Goal: Transaction & Acquisition: Purchase product/service

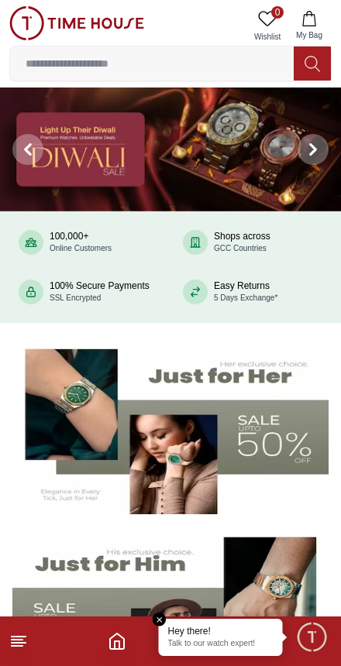
click at [105, 653] on footer at bounding box center [170, 642] width 341 height 50
click at [155, 617] on em "Close tooltip" at bounding box center [160, 620] width 14 height 14
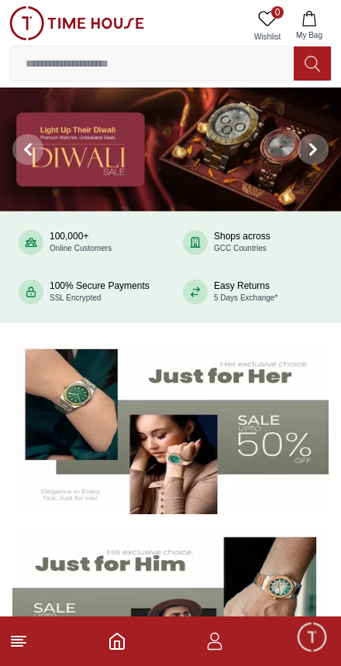
click at [119, 635] on icon "Home" at bounding box center [117, 641] width 14 height 15
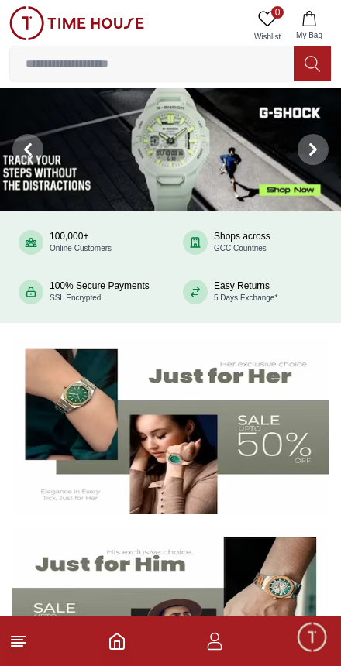
click at [17, 646] on line at bounding box center [17, 646] width 11 height 0
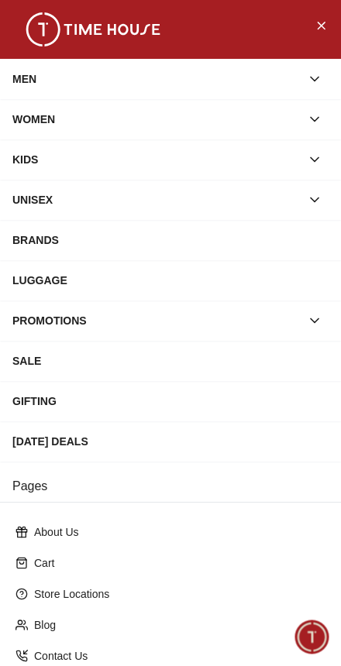
click at [26, 75] on div "MEN" at bounding box center [156, 79] width 288 height 28
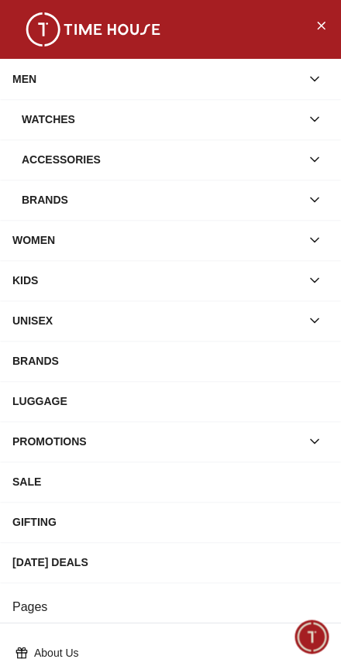
click at [26, 123] on div "Watches" at bounding box center [161, 119] width 279 height 28
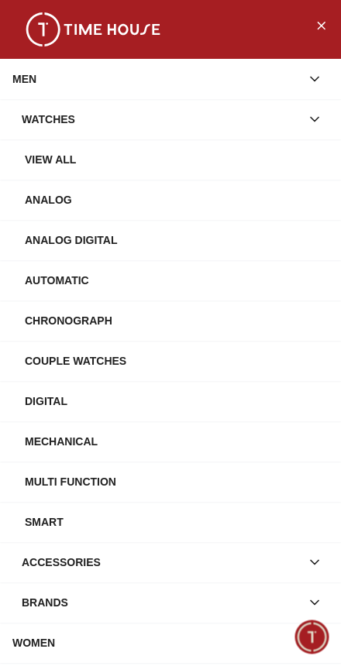
scroll to position [36, 0]
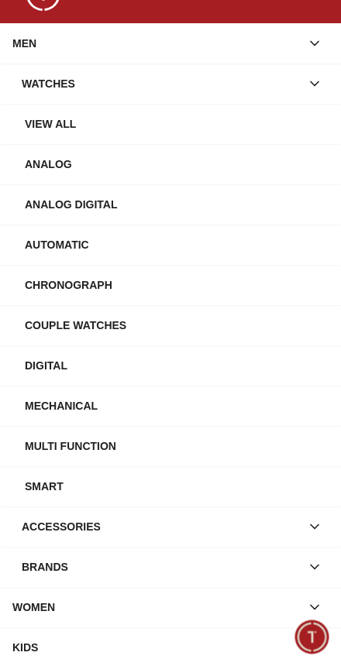
click at [211, 286] on div "Chronograph" at bounding box center [177, 285] width 304 height 28
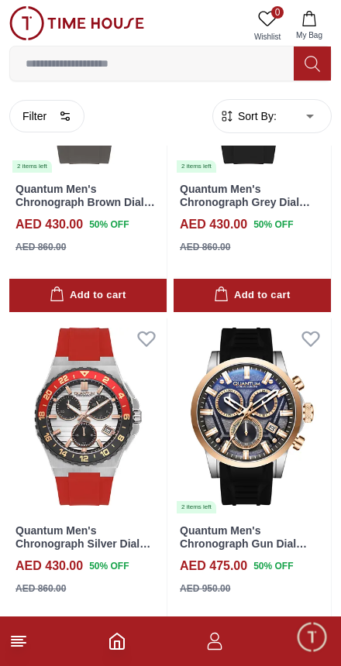
scroll to position [205, 0]
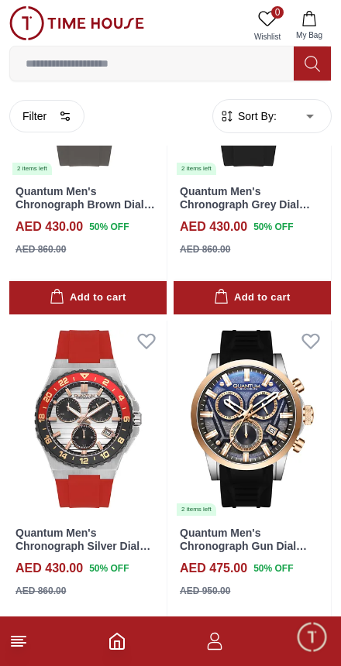
click at [12, 646] on line at bounding box center [17, 646] width 11 height 0
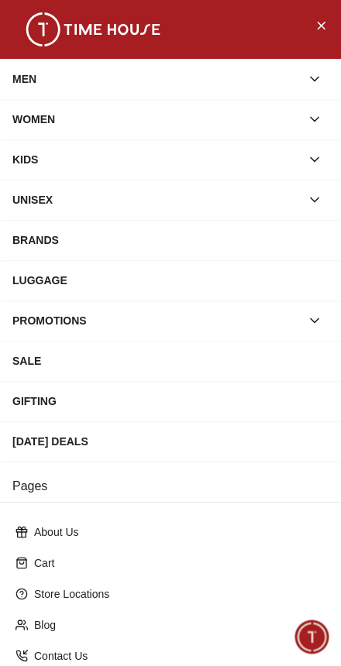
scroll to position [0, 0]
click at [29, 77] on div "MEN" at bounding box center [156, 79] width 288 height 28
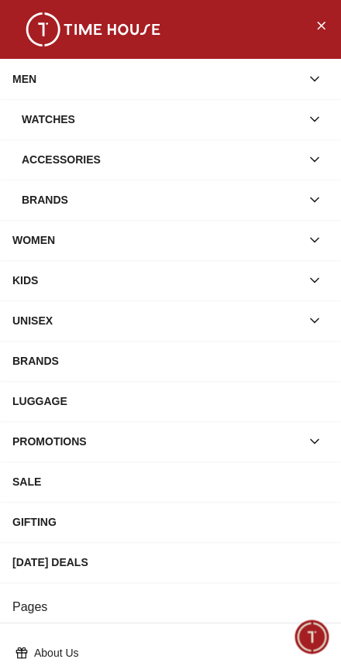
click at [33, 121] on div "Watches" at bounding box center [161, 119] width 279 height 28
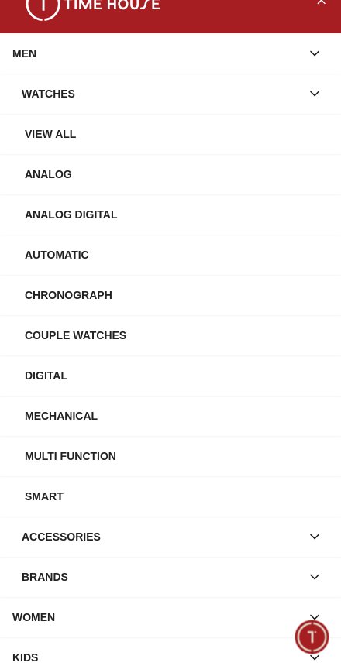
scroll to position [22, 0]
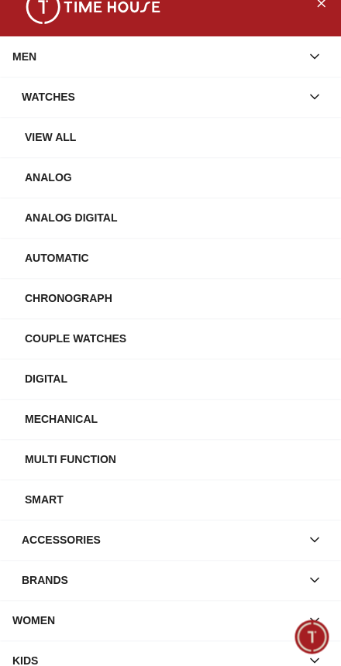
click at [153, 383] on div "Digital" at bounding box center [177, 379] width 304 height 28
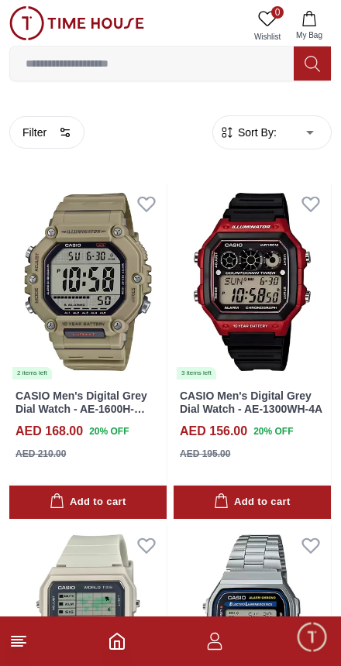
click at [26, 635] on icon at bounding box center [18, 641] width 19 height 19
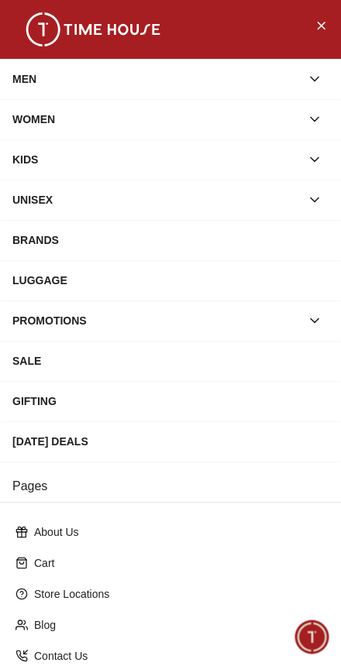
click at [28, 82] on div "MEN" at bounding box center [156, 79] width 288 height 28
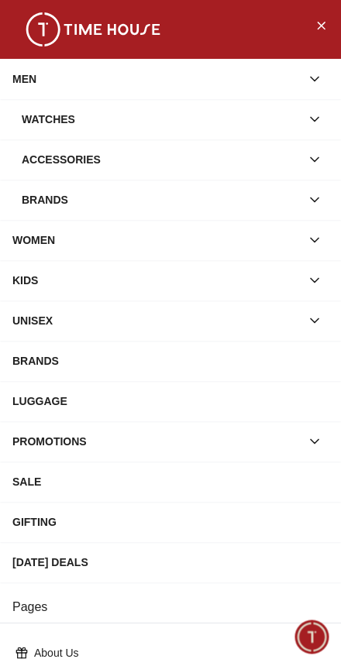
click at [39, 115] on div "Watches" at bounding box center [161, 119] width 279 height 28
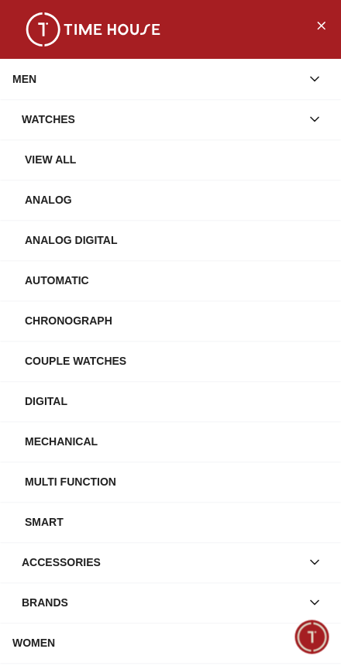
click at [37, 161] on div "View All" at bounding box center [177, 160] width 304 height 28
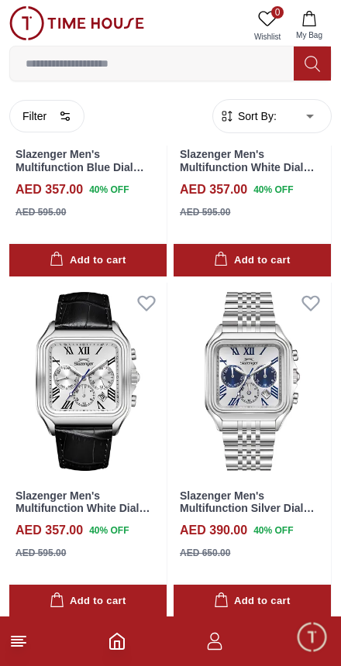
scroll to position [1607, 0]
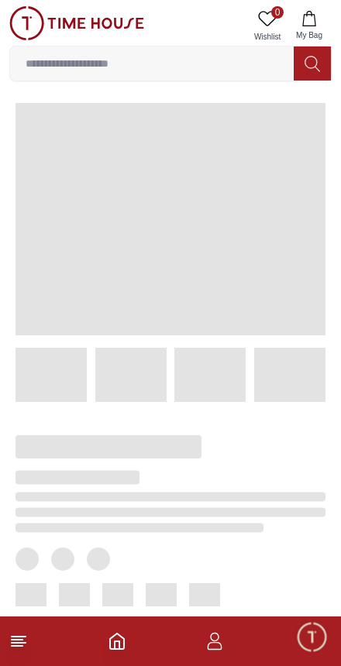
click at [38, 640] on footer at bounding box center [170, 642] width 341 height 50
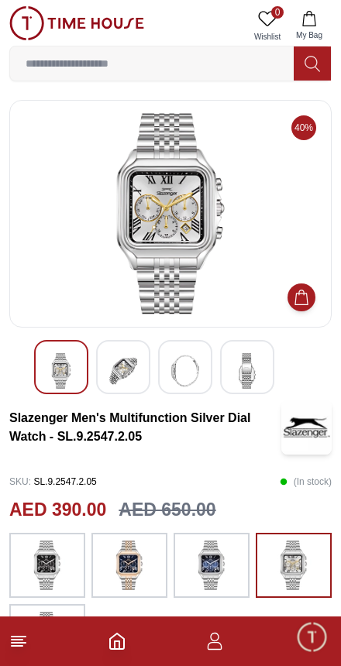
click at [118, 643] on icon "Home" at bounding box center [117, 641] width 19 height 19
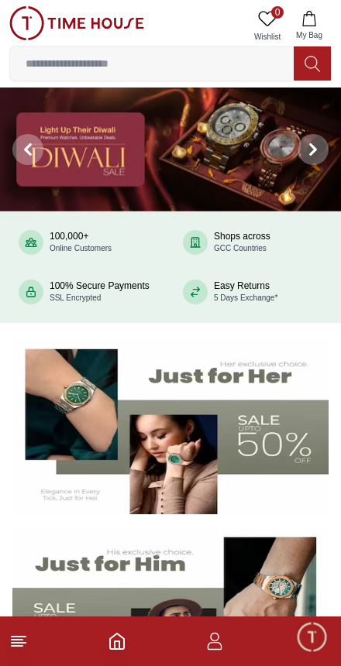
click at [31, 637] on footer at bounding box center [170, 642] width 341 height 50
click at [26, 640] on icon at bounding box center [18, 641] width 19 height 19
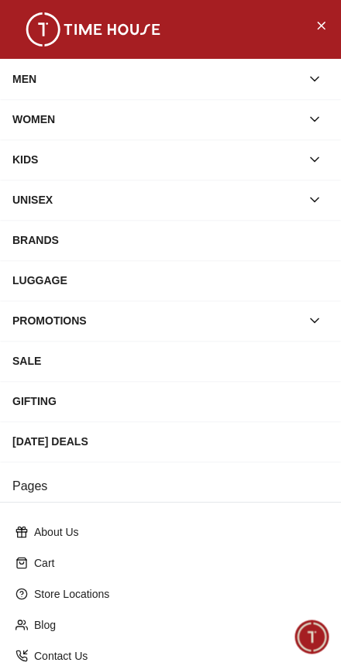
click at [32, 71] on div "MEN" at bounding box center [156, 79] width 288 height 28
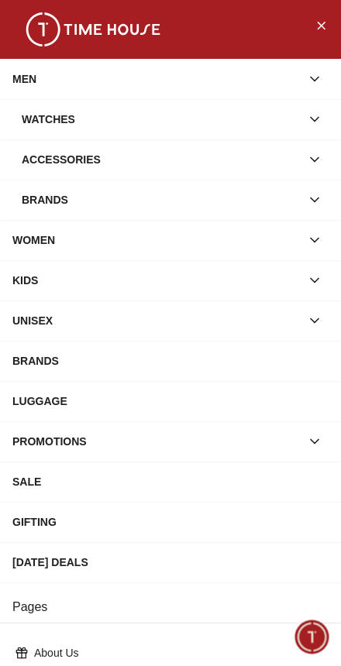
click at [22, 126] on div "Watches" at bounding box center [161, 119] width 279 height 28
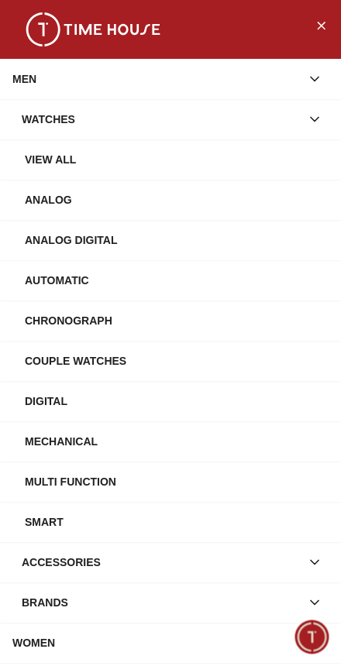
click at [40, 202] on div "Analog" at bounding box center [177, 200] width 304 height 28
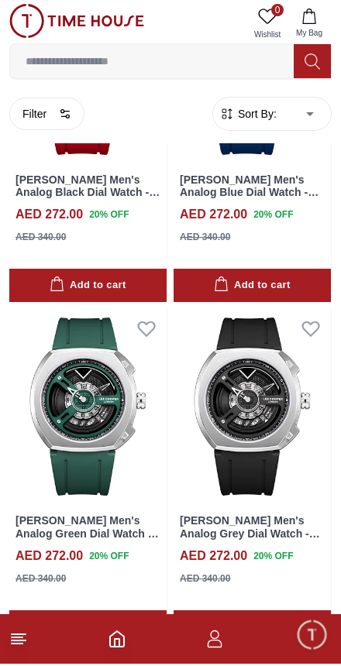
scroll to position [2946, 0]
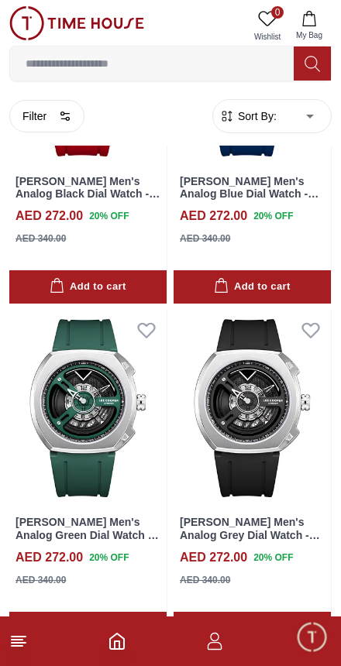
click at [26, 645] on icon at bounding box center [18, 641] width 19 height 19
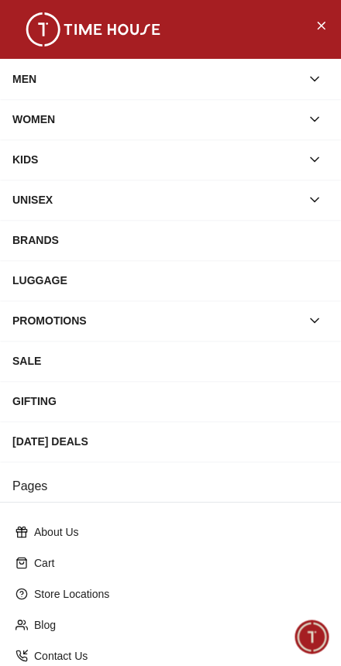
click at [29, 77] on div "MEN" at bounding box center [156, 79] width 288 height 28
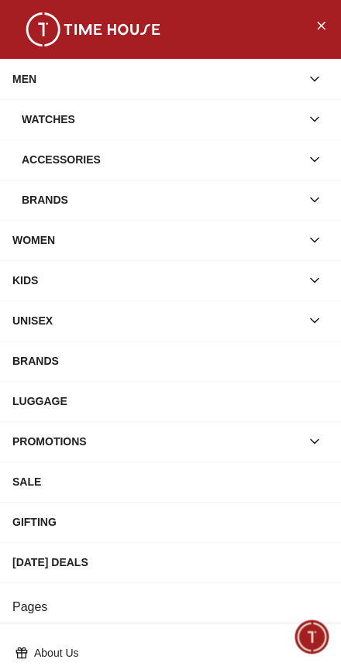
click at [33, 123] on div "Watches" at bounding box center [161, 119] width 279 height 28
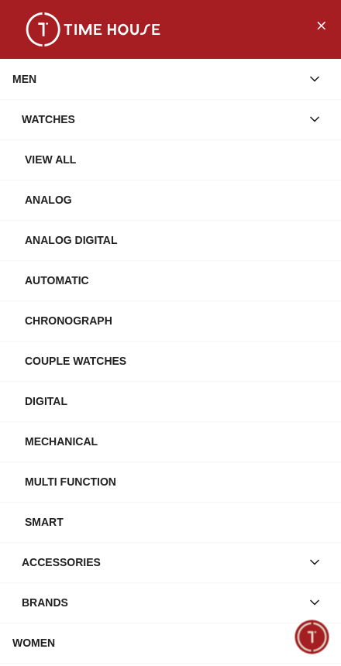
click at [41, 325] on div "Chronograph" at bounding box center [177, 321] width 304 height 28
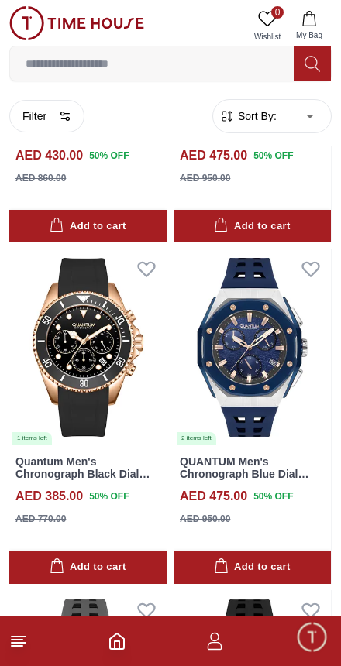
scroll to position [618, 0]
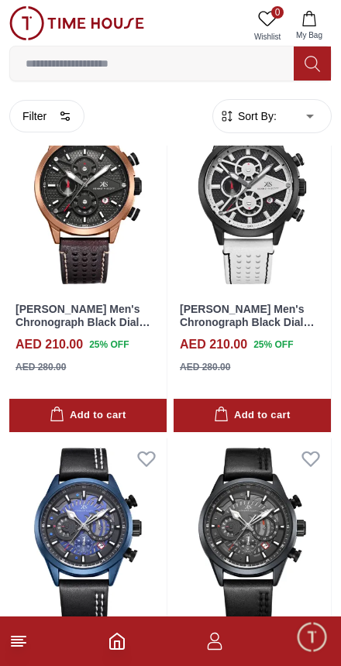
scroll to position [5851, 0]
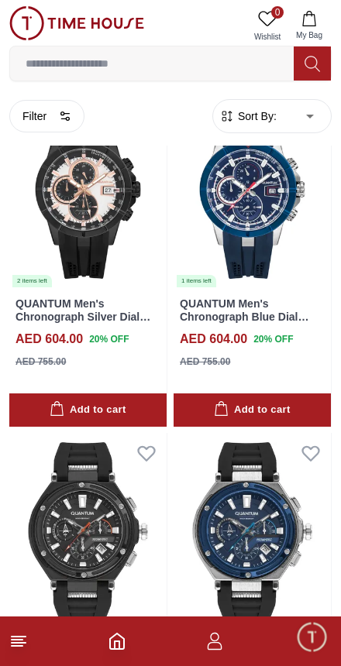
scroll to position [6880, 0]
